Goal: Information Seeking & Learning: Compare options

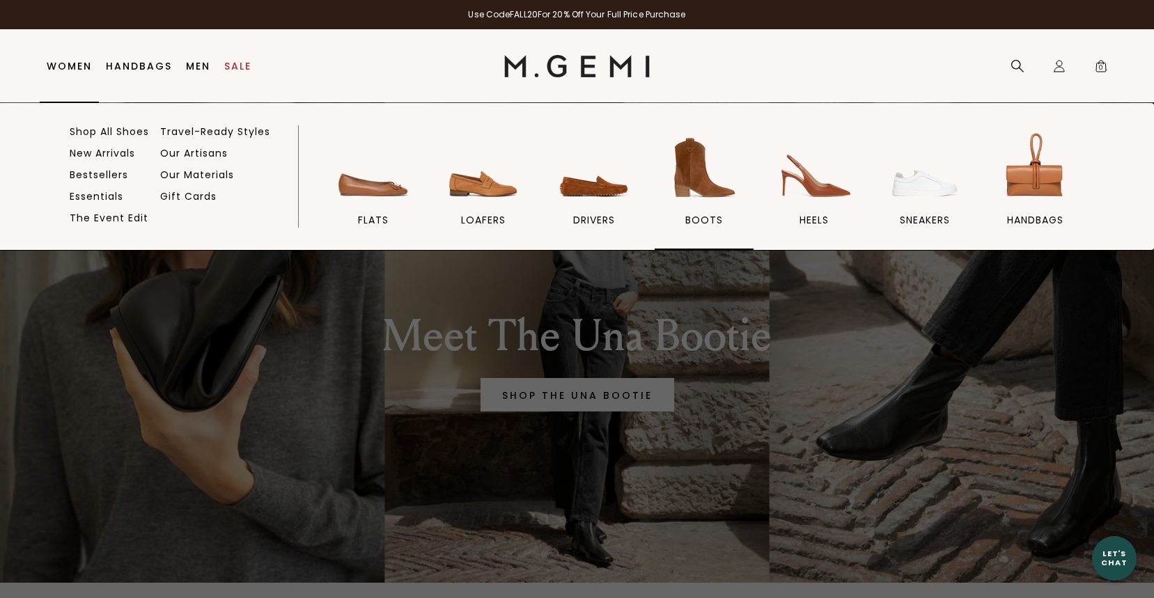
click at [704, 221] on span "BOOTS" at bounding box center [704, 220] width 38 height 13
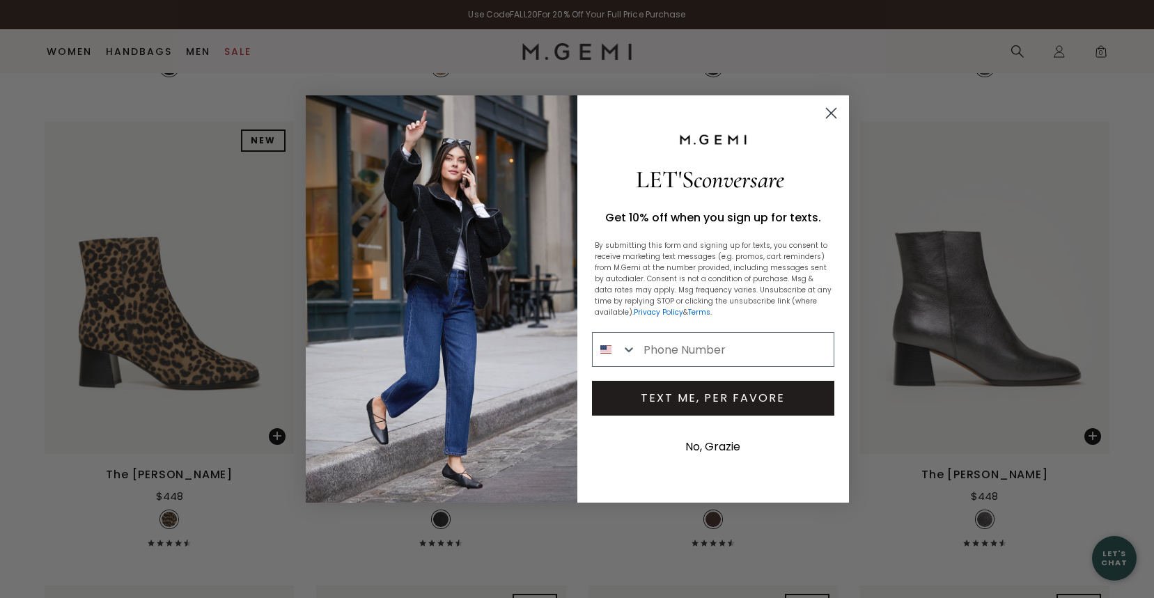
click at [831, 112] on icon "Close dialog" at bounding box center [831, 114] width 10 height 10
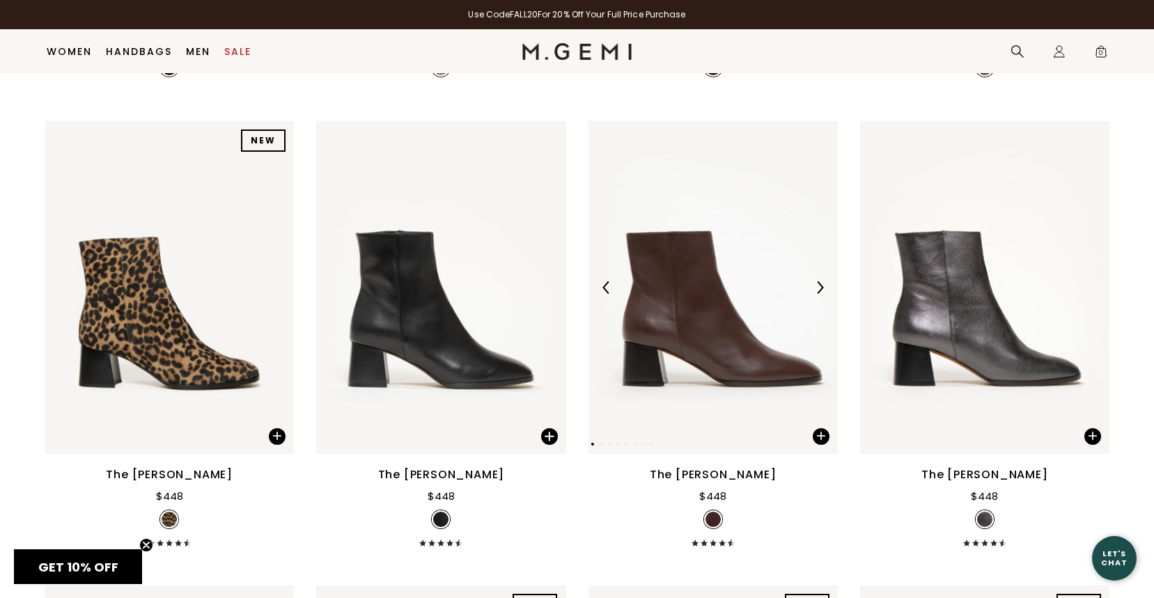
click at [823, 294] on img at bounding box center [819, 287] width 13 height 13
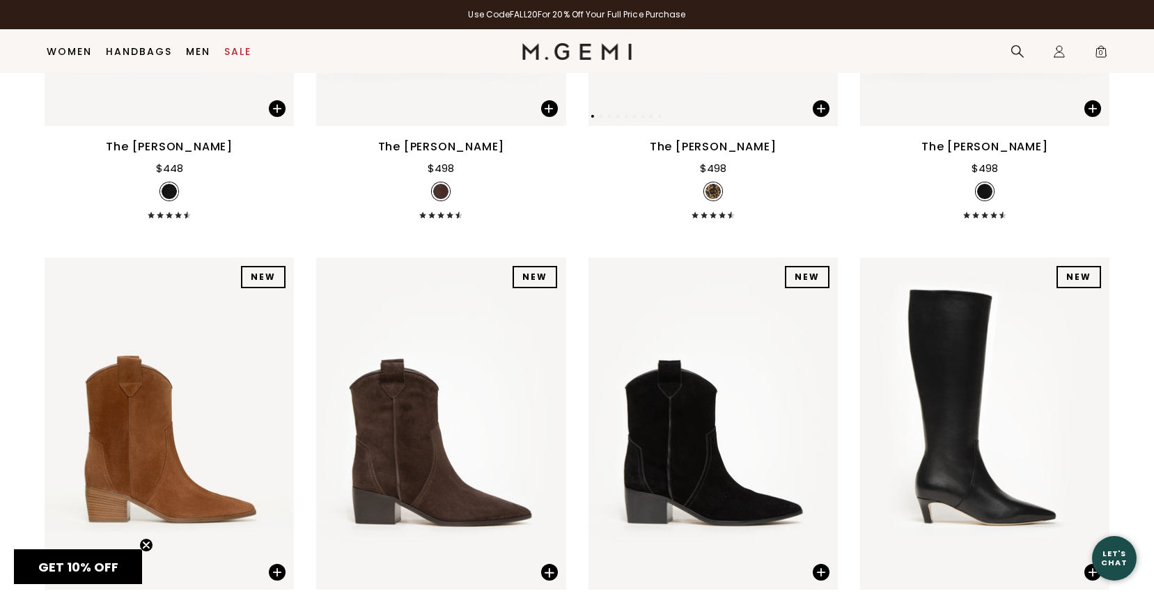
scroll to position [1598, 0]
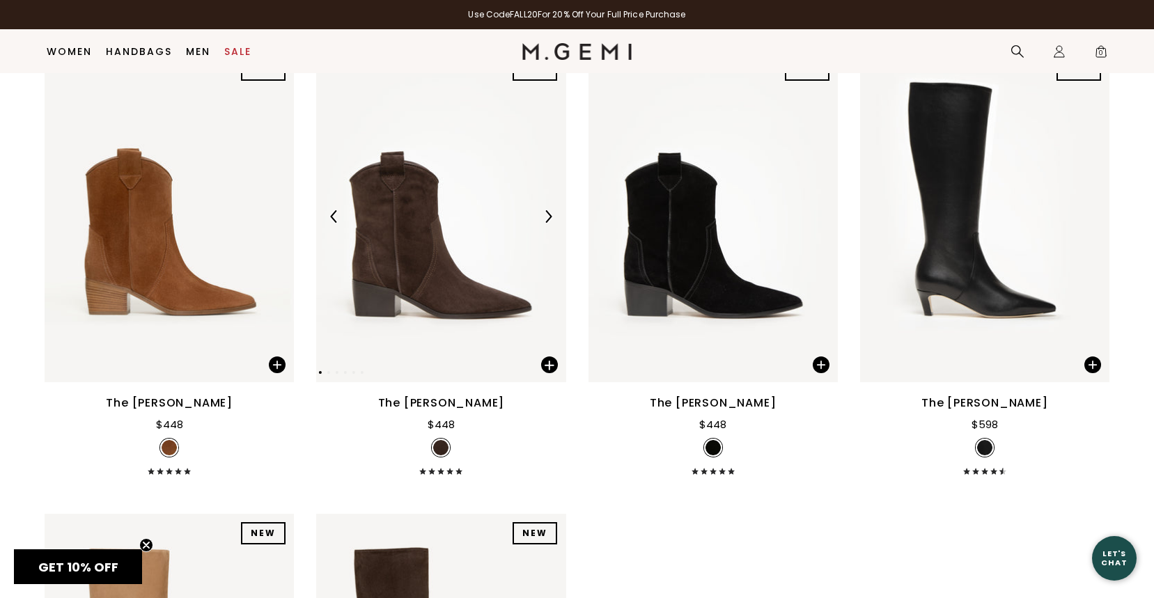
click at [549, 223] on img at bounding box center [548, 216] width 13 height 13
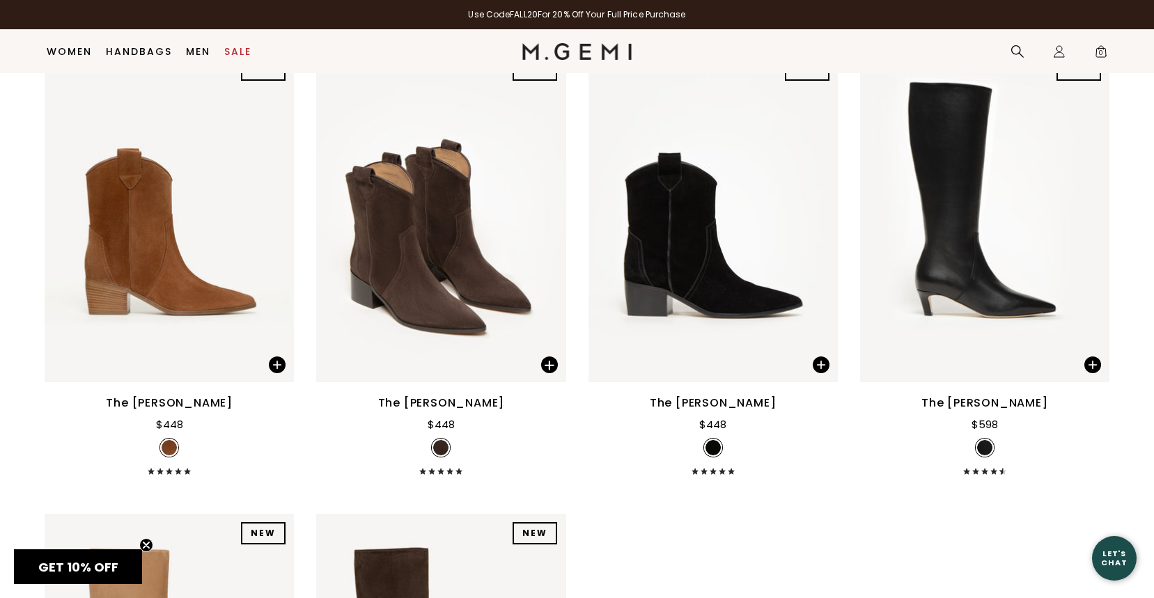
click at [475, 412] on div "The Rita Basso" at bounding box center [441, 403] width 127 height 17
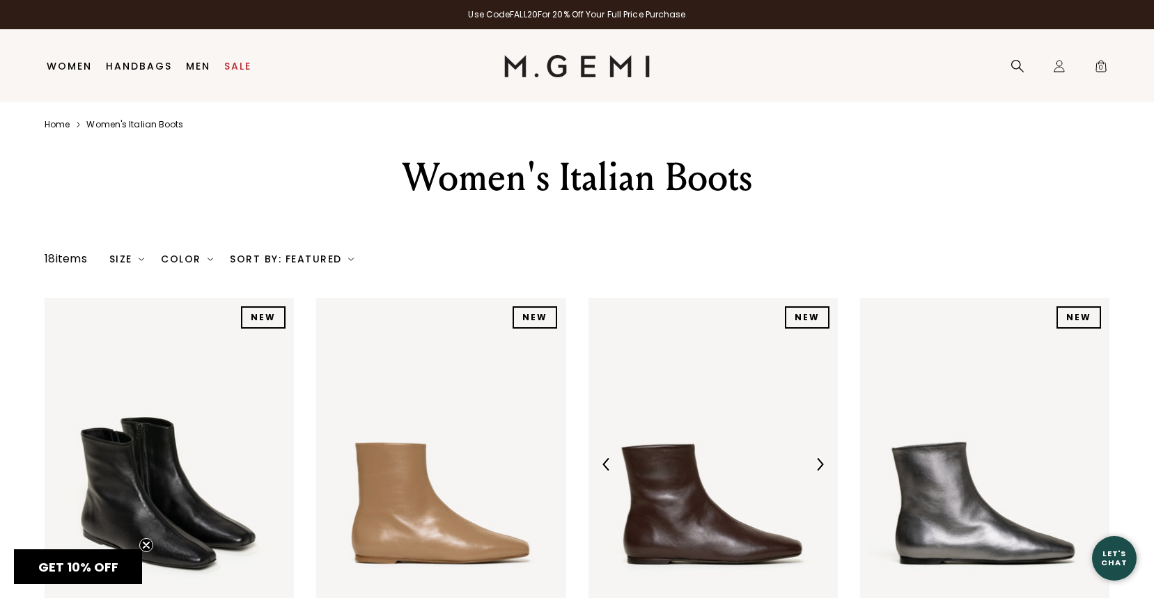
scroll to position [0, 0]
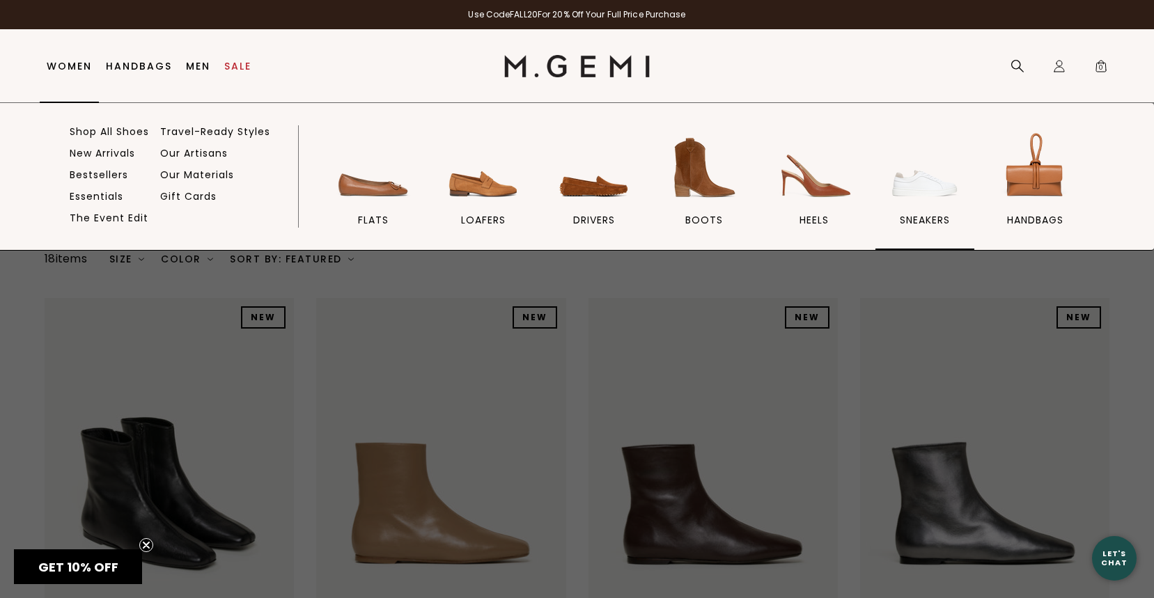
click at [930, 221] on span "sneakers" at bounding box center [925, 220] width 50 height 13
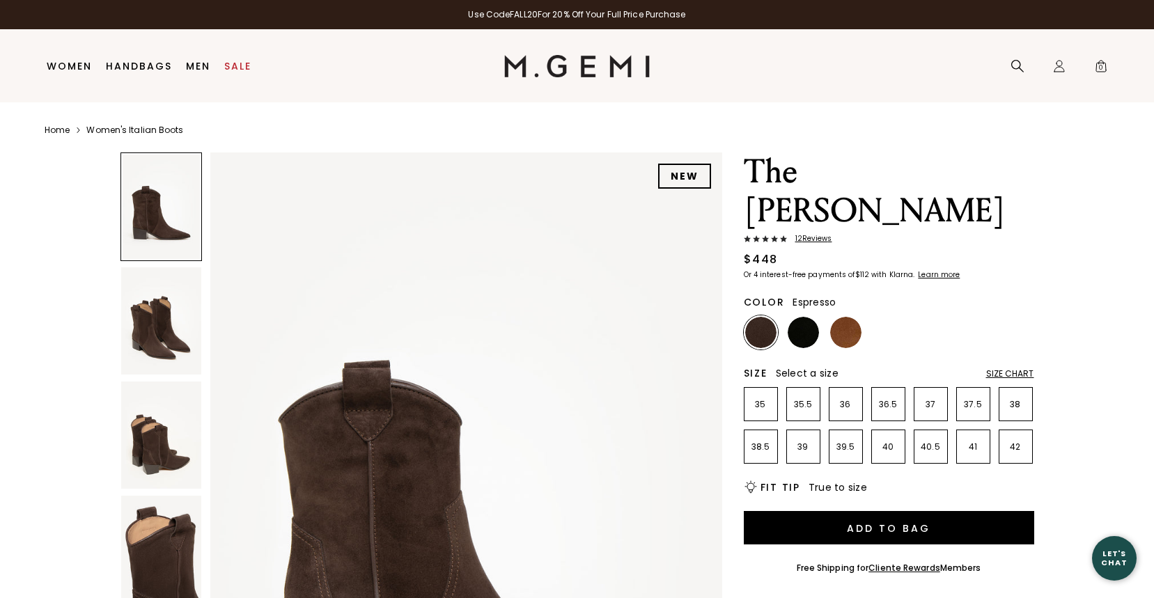
scroll to position [227, 0]
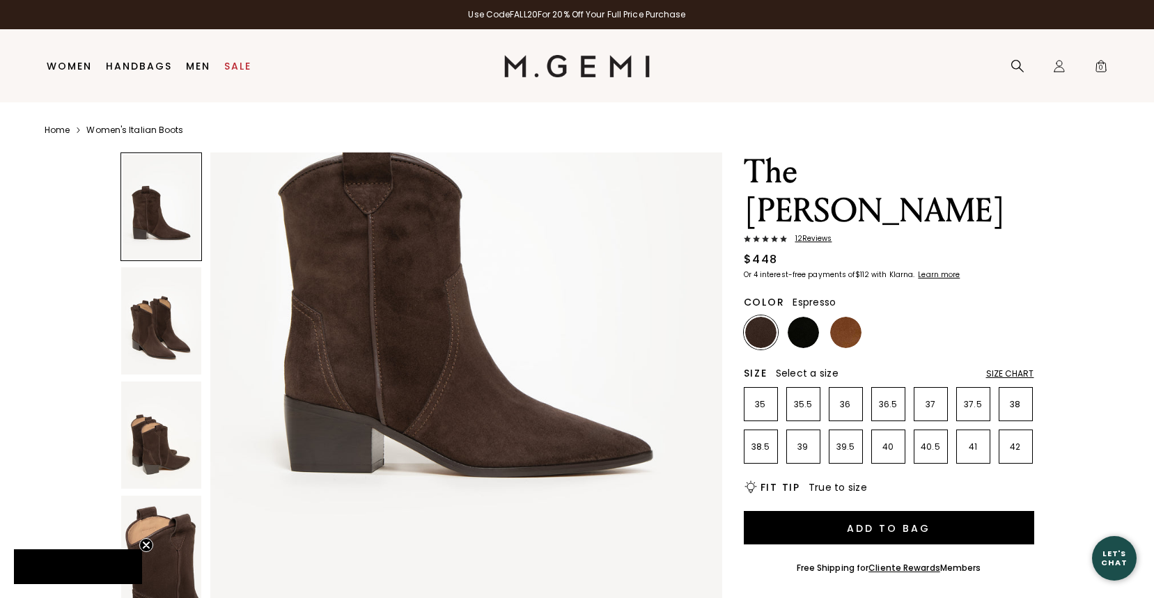
click at [818, 235] on span "12 Review s" at bounding box center [809, 239] width 45 height 8
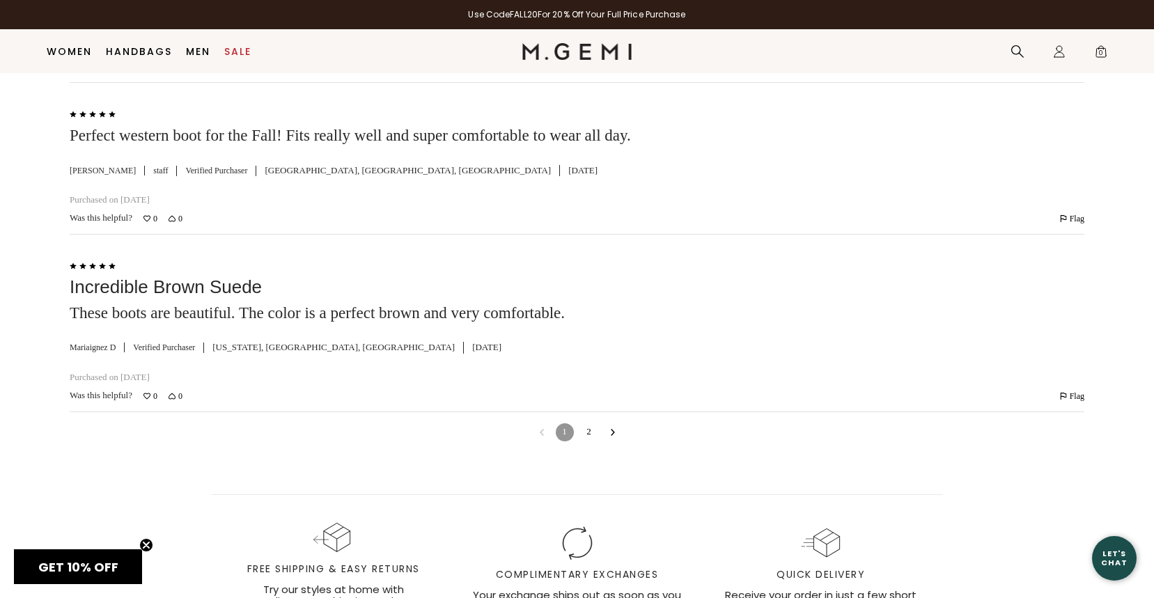
scroll to position [4094, 0]
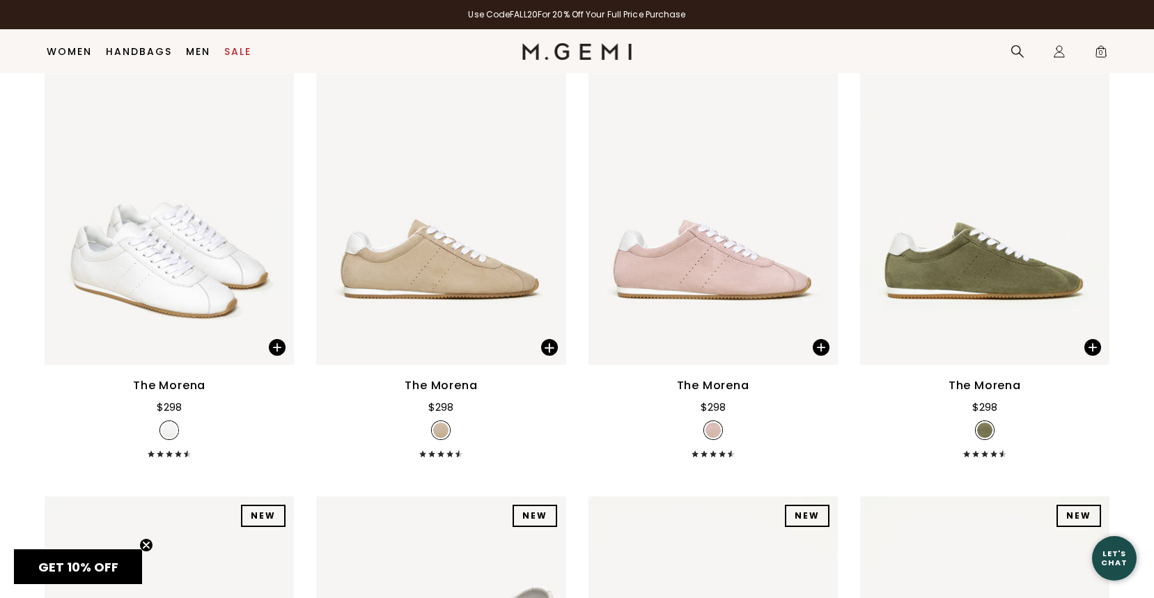
scroll to position [226, 0]
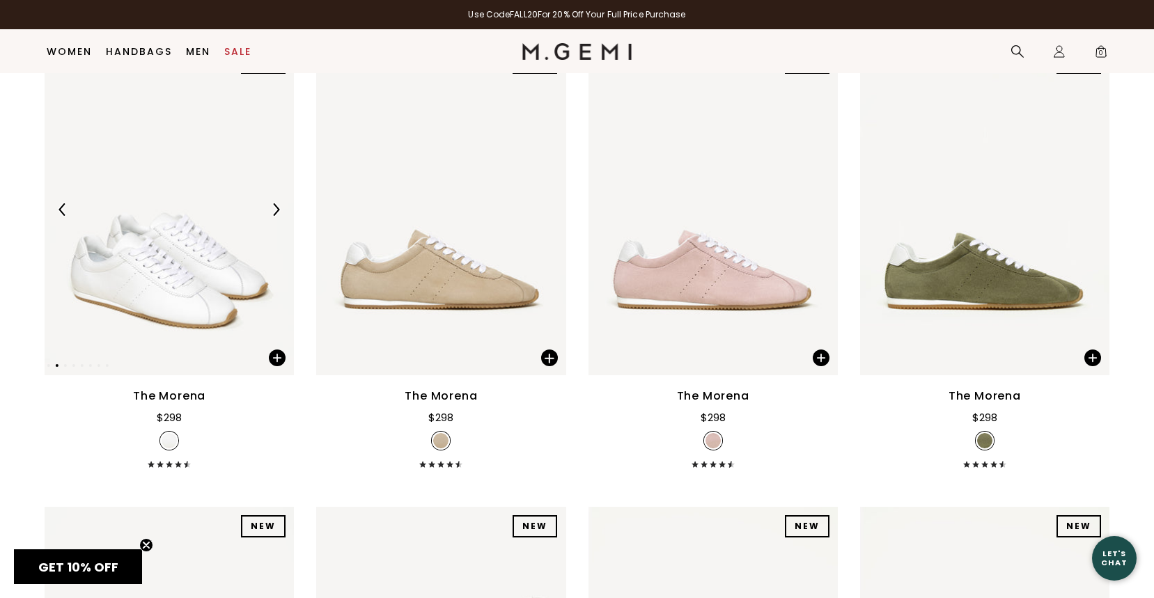
click at [278, 216] on img at bounding box center [275, 209] width 13 height 13
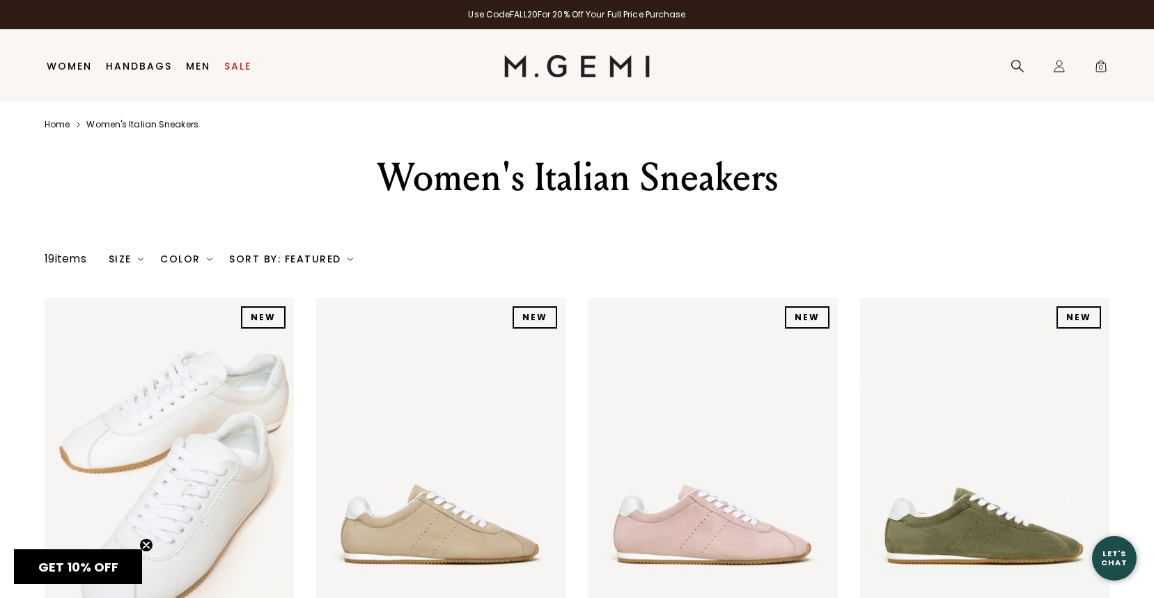
scroll to position [0, 0]
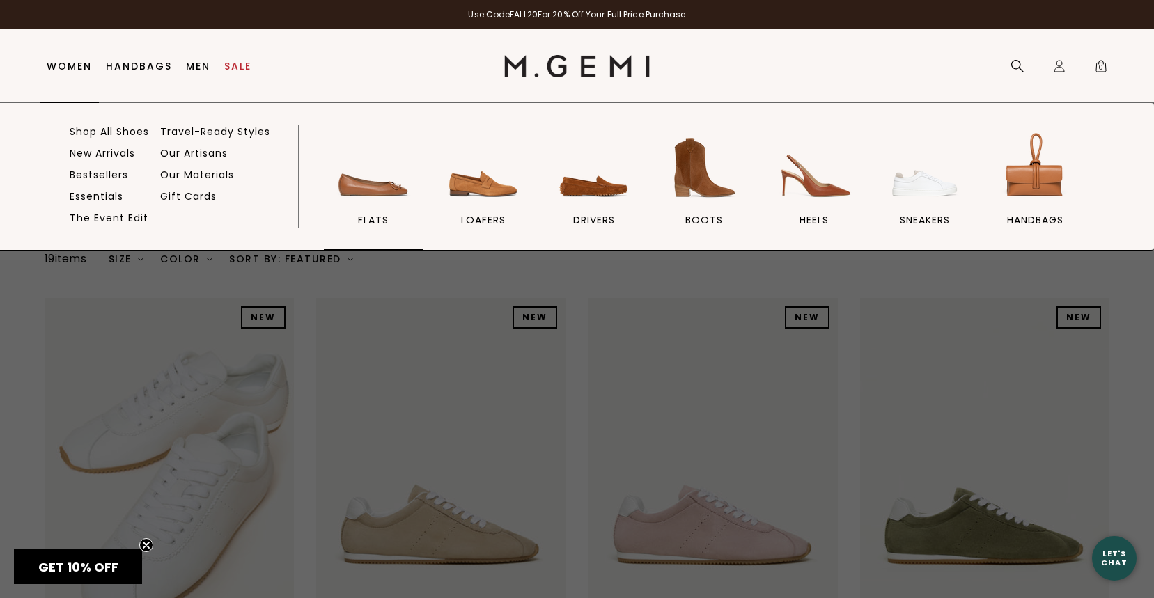
click at [375, 218] on span "flats" at bounding box center [373, 220] width 31 height 13
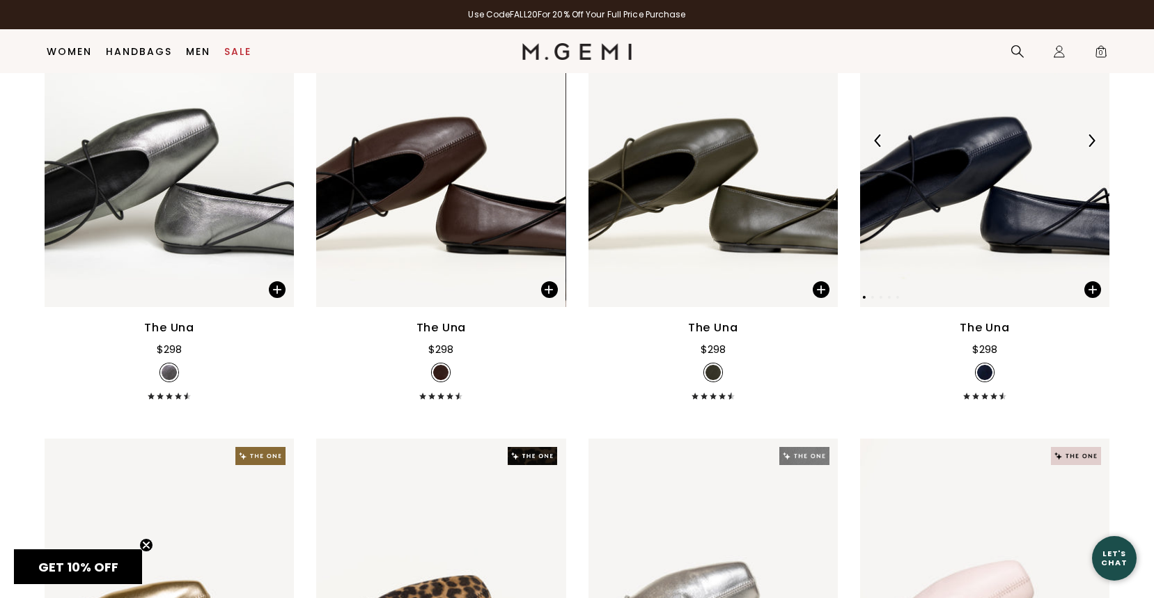
scroll to position [4018, 0]
